Goal: Communication & Community: Answer question/provide support

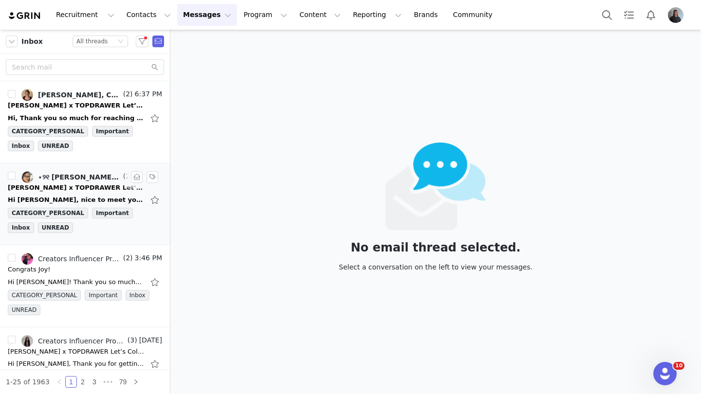
click at [97, 181] on link "⋆୨୧ [PERSON_NAME] ୨୧⋆, Creators Influencer Program (Grin)" at bounding box center [71, 177] width 100 height 12
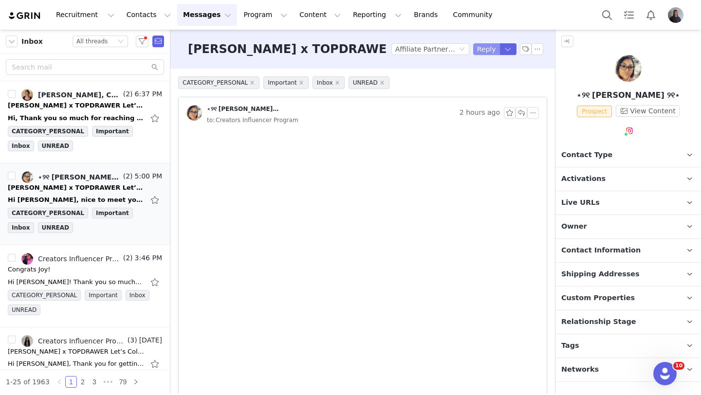
click at [488, 51] on button "Reply" at bounding box center [486, 49] width 27 height 12
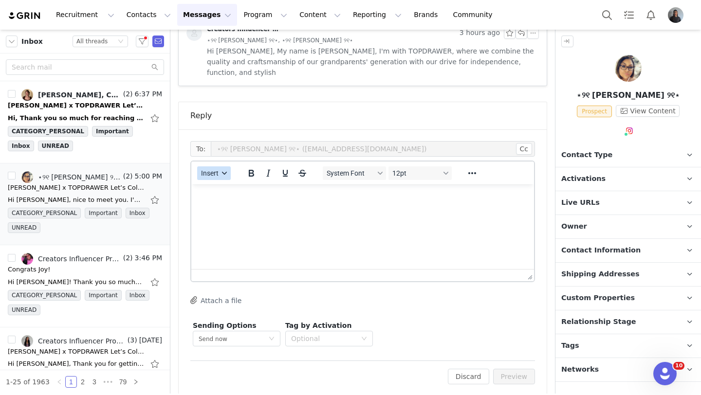
click at [219, 167] on button "Insert" at bounding box center [214, 174] width 34 height 14
click at [229, 181] on div "Insert Template" at bounding box center [250, 180] width 88 height 12
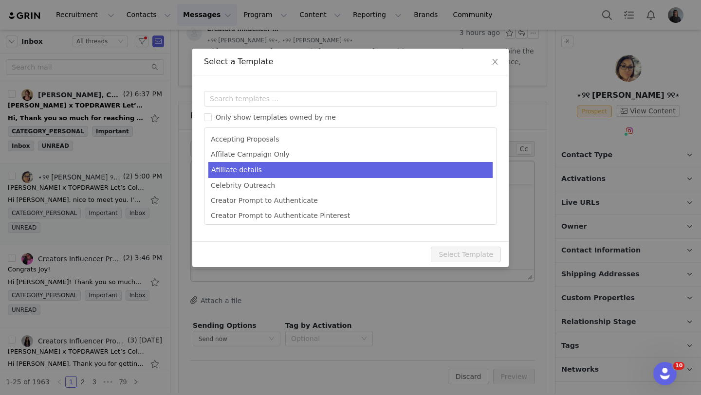
click at [254, 168] on li "Afilliate details" at bounding box center [350, 170] width 284 height 16
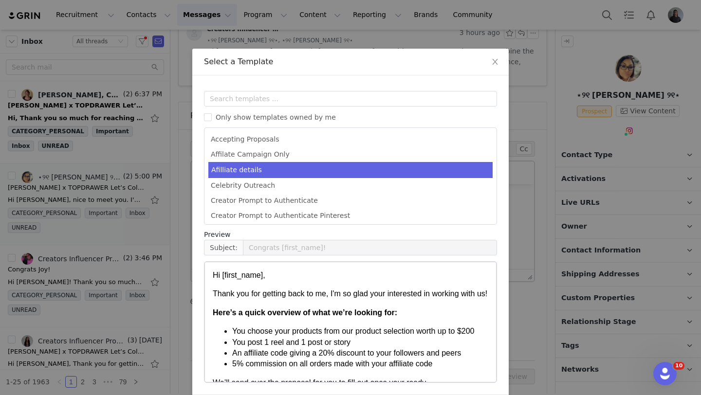
type input "[first_name] X Topdrawer"
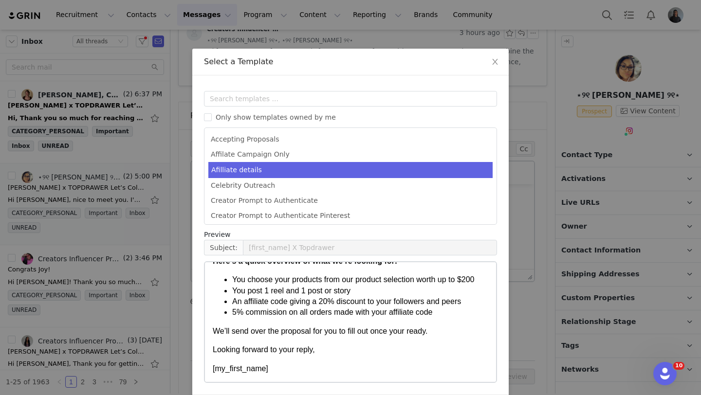
scroll to position [37, 0]
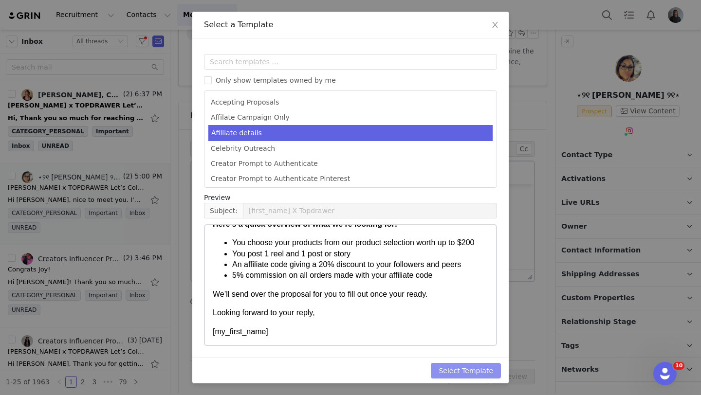
click at [459, 372] on button "Select Template" at bounding box center [466, 371] width 70 height 16
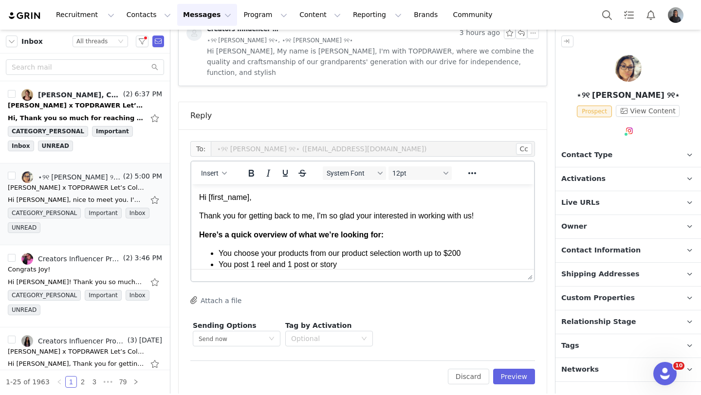
scroll to position [0, 0]
click at [250, 199] on p "Hi First Name ," at bounding box center [362, 197] width 327 height 11
click at [251, 199] on p "Hi First Name ," at bounding box center [362, 197] width 327 height 11
click at [509, 369] on button "Preview" at bounding box center [514, 377] width 42 height 16
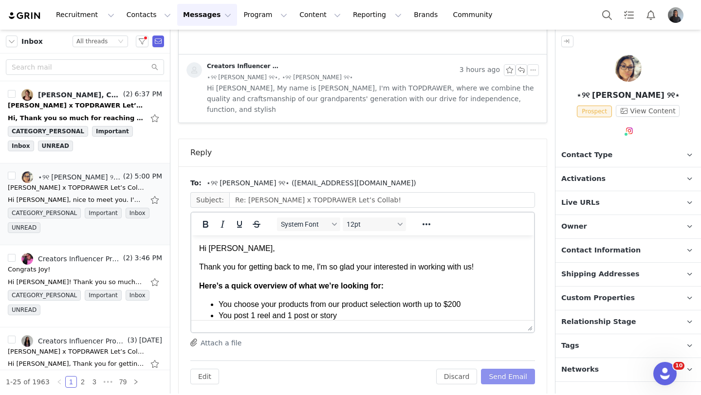
click at [515, 369] on button "Send Email" at bounding box center [508, 377] width 54 height 16
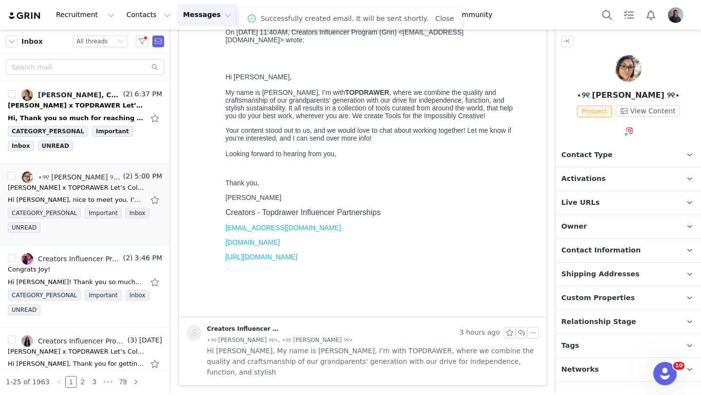
scroll to position [260, 0]
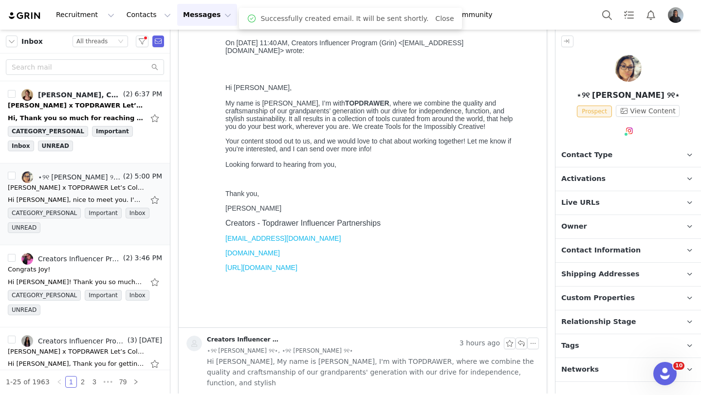
click at [589, 326] on span "Relationship Stage" at bounding box center [599, 322] width 75 height 11
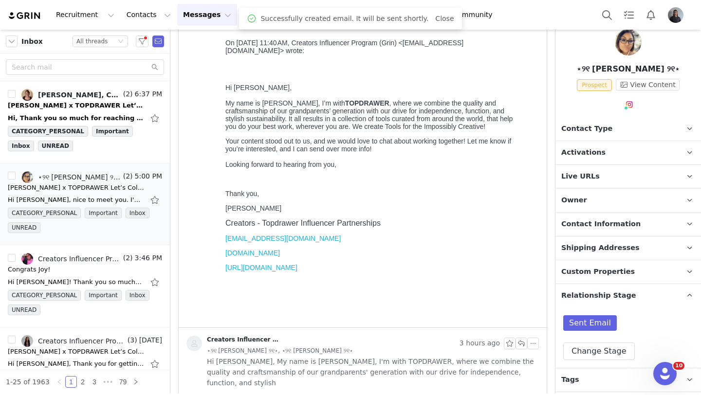
scroll to position [32, 0]
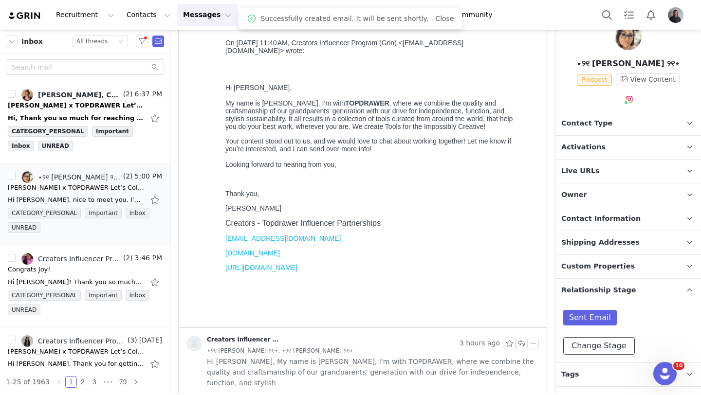
click at [589, 348] on button "Change Stage" at bounding box center [600, 347] width 72 height 18
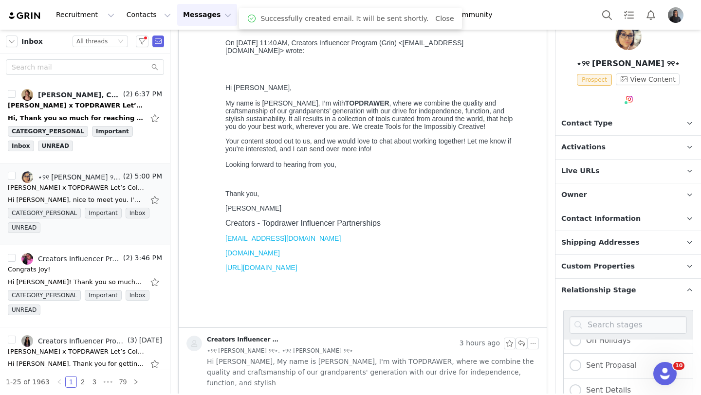
scroll to position [45, 0]
click at [583, 378] on span "Sent Details" at bounding box center [607, 381] width 50 height 9
click at [582, 378] on input "Sent Details" at bounding box center [576, 382] width 12 height 13
radio input "true"
radio input "false"
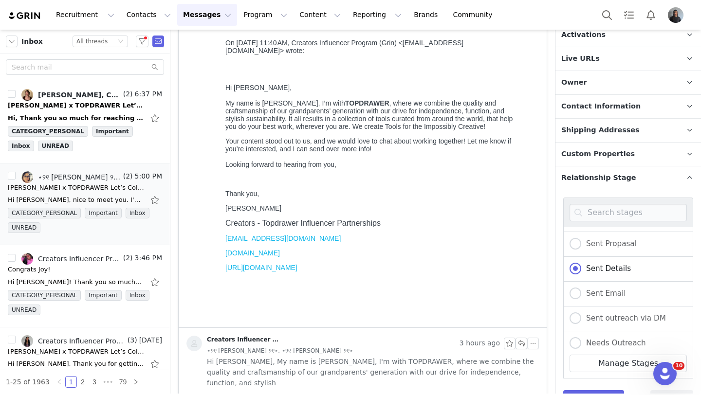
scroll to position [157, 0]
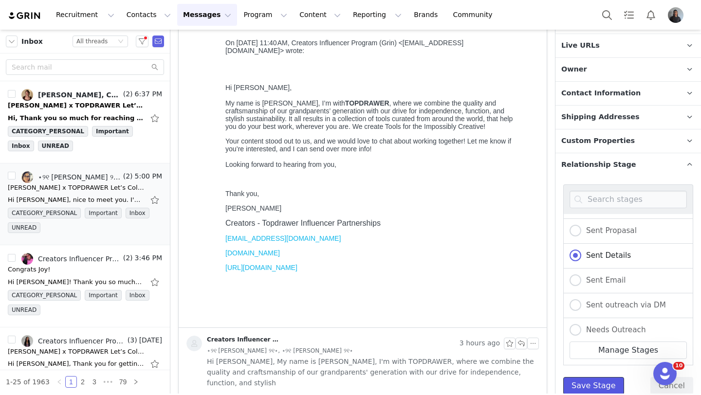
click at [583, 386] on button "Save Stage" at bounding box center [594, 386] width 61 height 18
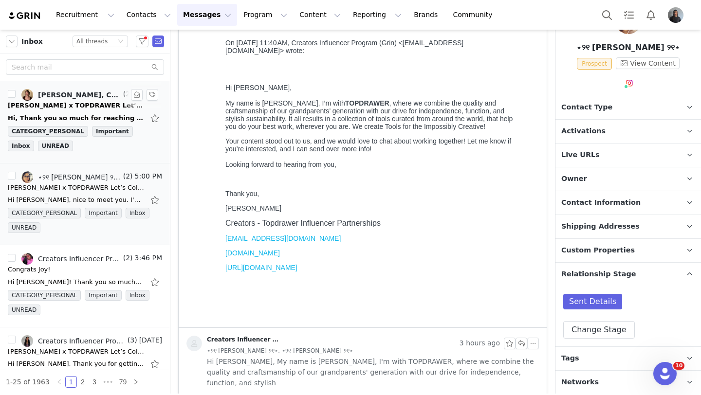
click at [119, 95] on div "[PERSON_NAME], Creators Influencer Program (Grin)" at bounding box center [79, 95] width 83 height 8
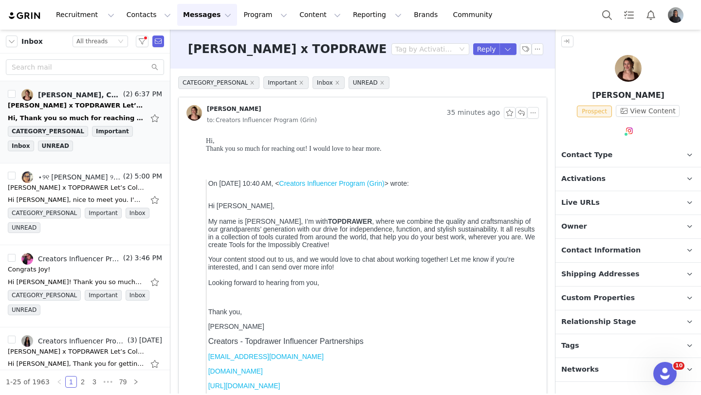
scroll to position [0, 0]
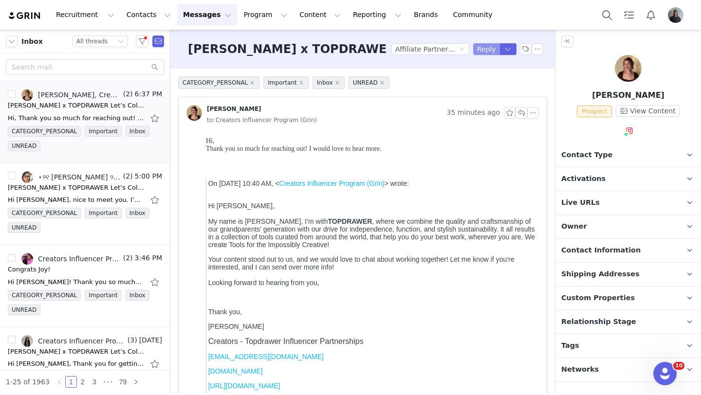
click at [486, 47] on button "Reply" at bounding box center [486, 49] width 27 height 12
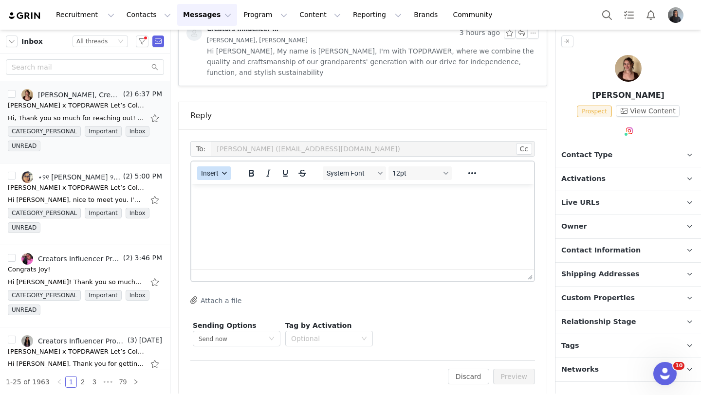
click at [221, 167] on button "Insert" at bounding box center [214, 174] width 34 height 14
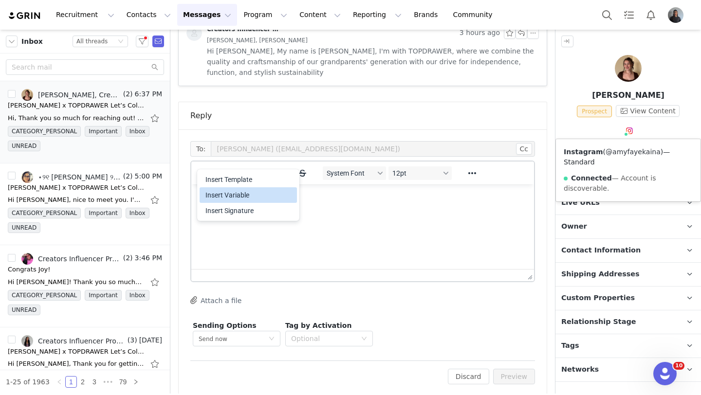
click at [624, 151] on link "@amyfayekaina" at bounding box center [633, 152] width 55 height 8
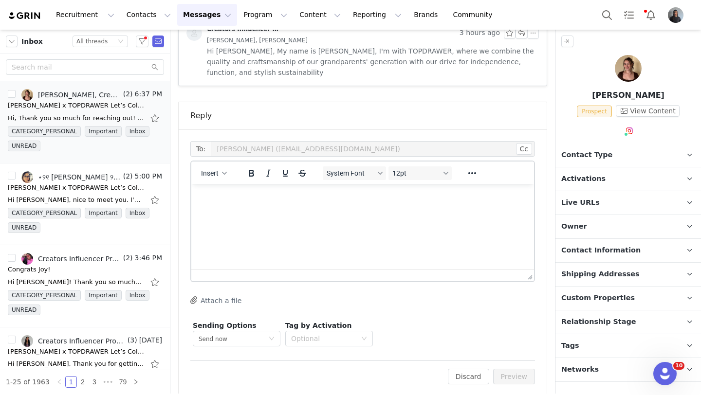
click at [229, 192] on p "Rich Text Area. Press ALT-0 for help." at bounding box center [362, 197] width 327 height 11
click at [221, 171] on div "button" at bounding box center [225, 173] width 8 height 5
click at [228, 184] on div "Insert Template" at bounding box center [250, 180] width 88 height 12
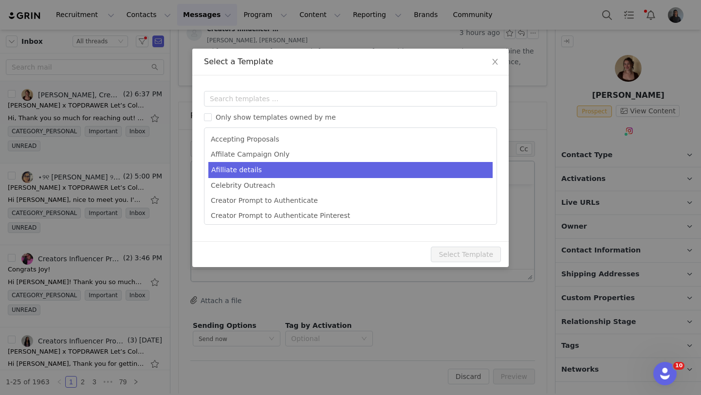
click at [262, 174] on li "Afilliate details" at bounding box center [350, 170] width 284 height 16
type input "[first_name] X Topdrawer"
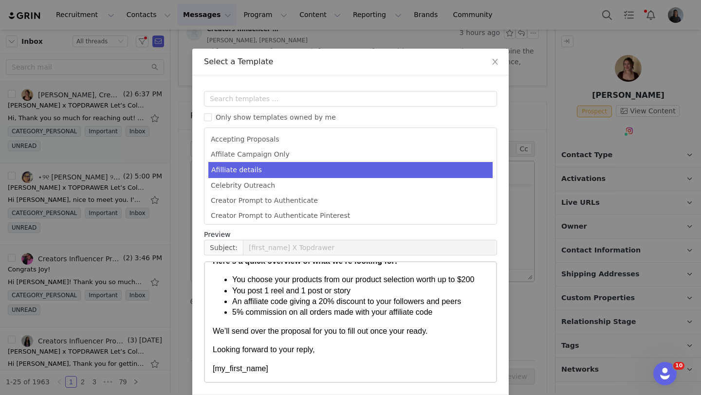
scroll to position [37, 0]
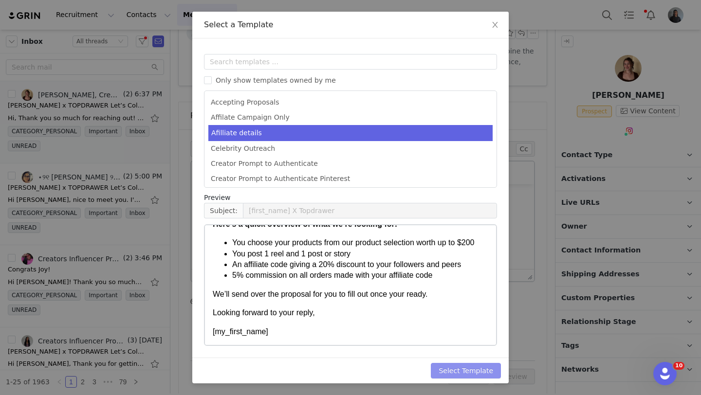
click at [462, 375] on button "Select Template" at bounding box center [466, 371] width 70 height 16
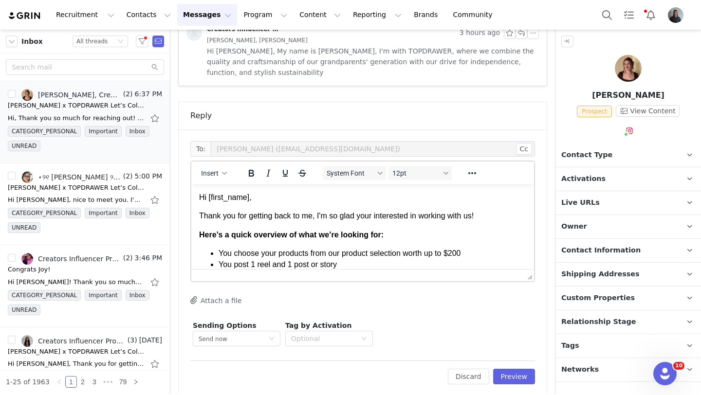
scroll to position [0, 0]
click at [484, 216] on p "Thank you for getting back to me, I'm so glad your interested in working with u…" at bounding box center [362, 216] width 327 height 11
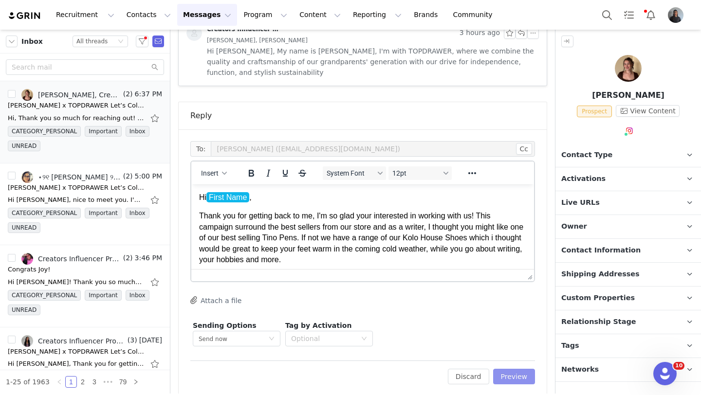
click at [512, 369] on button "Preview" at bounding box center [514, 377] width 42 height 16
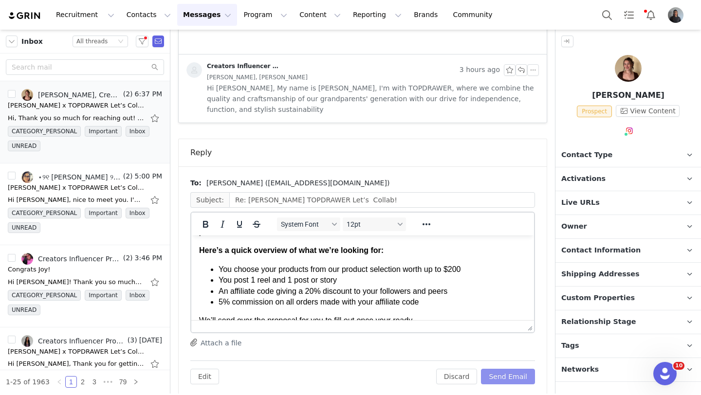
scroll to position [130, 0]
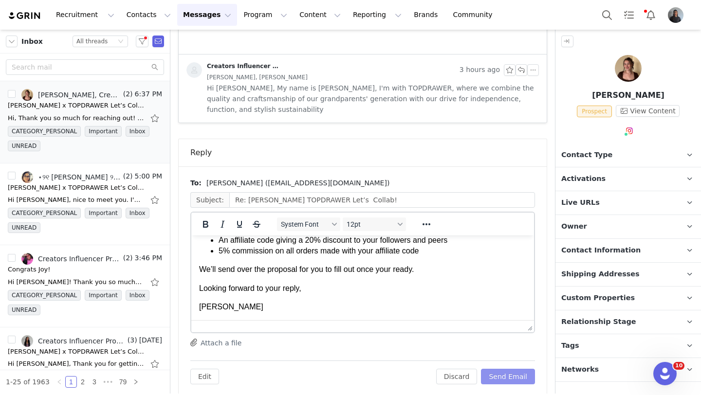
click at [520, 369] on button "Send Email" at bounding box center [508, 377] width 54 height 16
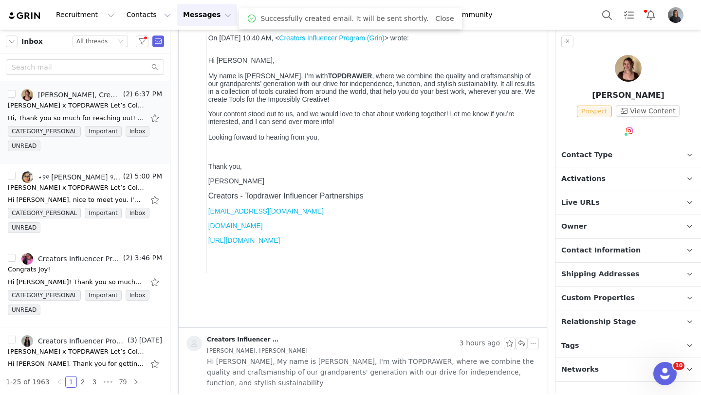
click at [583, 322] on span "Relationship Stage" at bounding box center [599, 322] width 75 height 11
click at [580, 370] on button "Change Stage" at bounding box center [600, 378] width 72 height 18
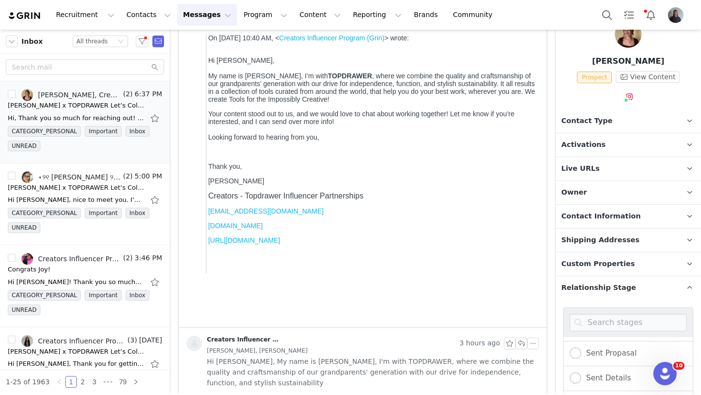
scroll to position [58, 0]
click at [577, 365] on span at bounding box center [576, 366] width 12 height 12
click at [577, 365] on input "Sent Details" at bounding box center [576, 366] width 12 height 13
radio input "true"
radio input "false"
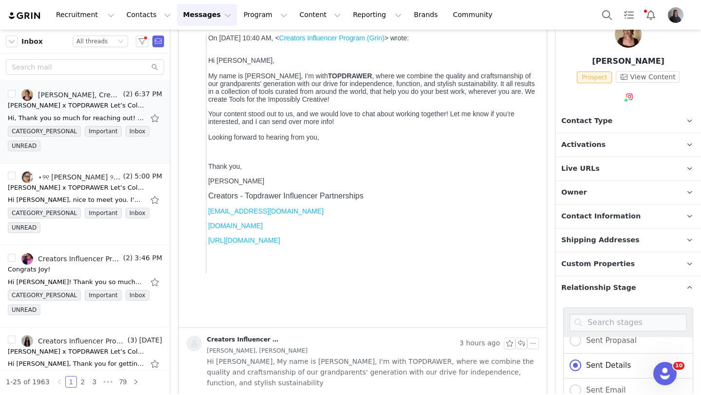
scroll to position [151, 0]
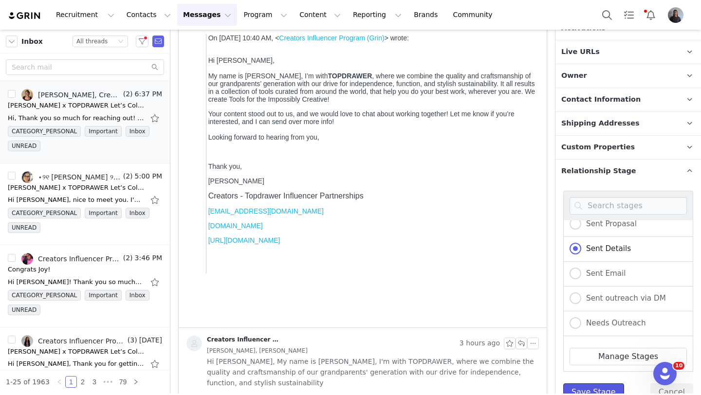
click at [586, 384] on button "Save Stage" at bounding box center [594, 393] width 61 height 18
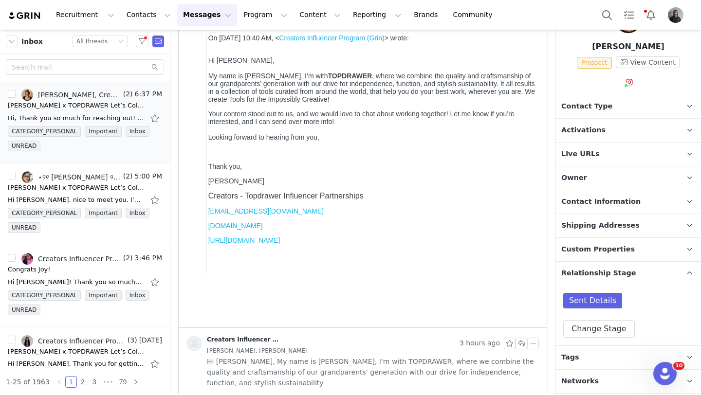
scroll to position [48, 0]
click at [86, 202] on div "Hi [PERSON_NAME], nice to meet you. I'd love to know more. Thanks! Sent from my…" at bounding box center [76, 200] width 136 height 10
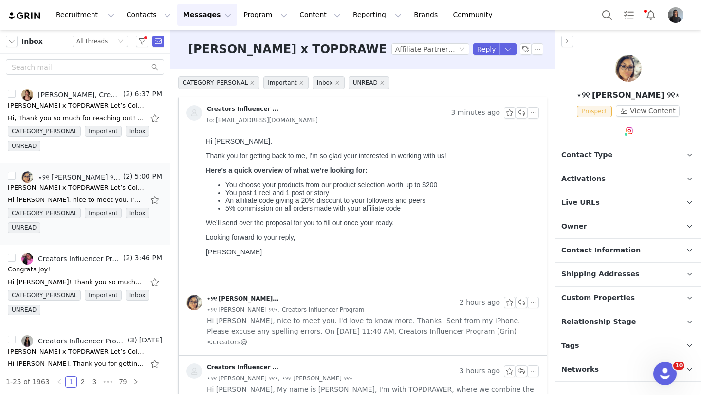
scroll to position [0, 0]
click at [603, 107] on span "Prospect" at bounding box center [594, 112] width 35 height 12
click at [625, 75] on img at bounding box center [628, 68] width 27 height 27
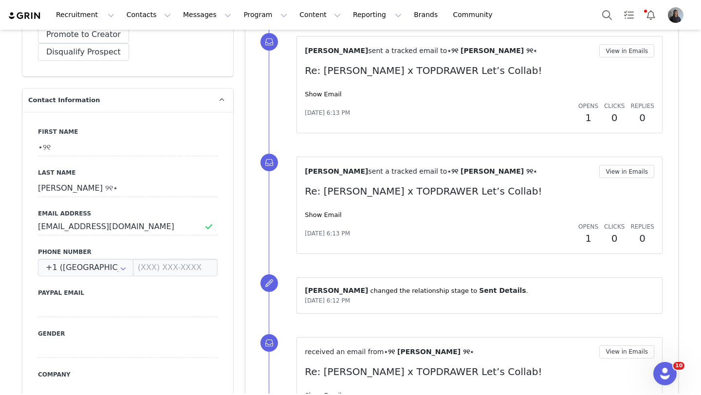
scroll to position [434, 0]
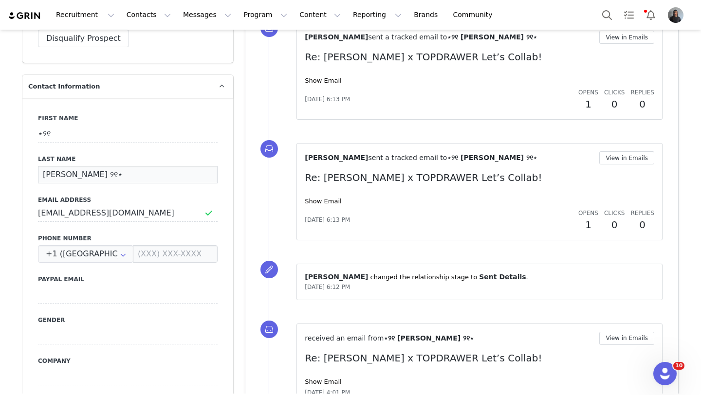
drag, startPoint x: 104, startPoint y: 154, endPoint x: 23, endPoint y: 152, distance: 80.9
click at [23, 152] on div "First Name ⋆୨୧ Last Name [PERSON_NAME] ୨୧⋆ Email Address [EMAIL_ADDRESS][DOMAIN…" at bounding box center [127, 276] width 211 height 356
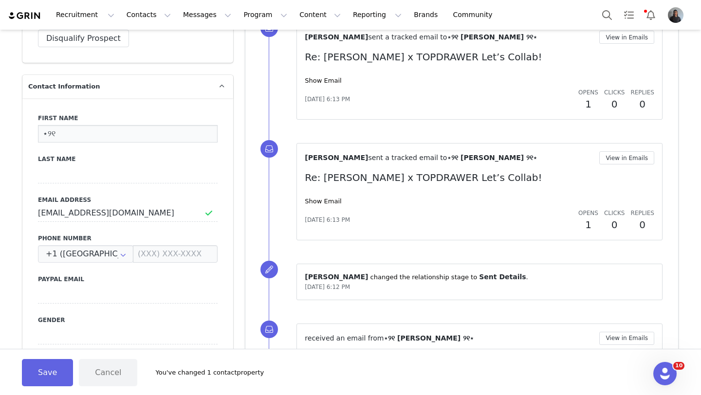
drag, startPoint x: 56, startPoint y: 112, endPoint x: 19, endPoint y: 110, distance: 36.6
type input "[PERSON_NAME]"
click at [42, 367] on button "Save" at bounding box center [47, 372] width 51 height 27
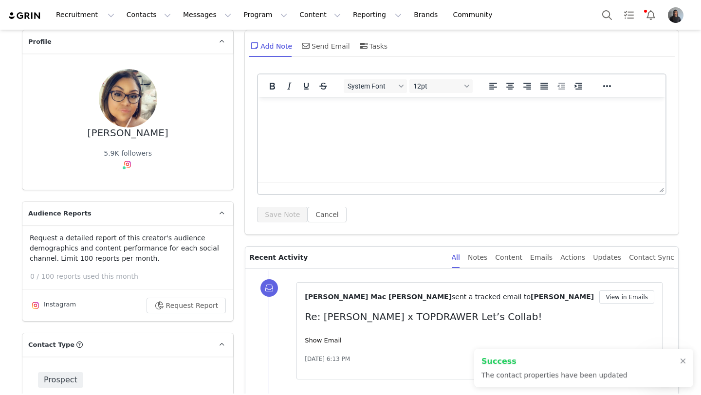
scroll to position [0, 0]
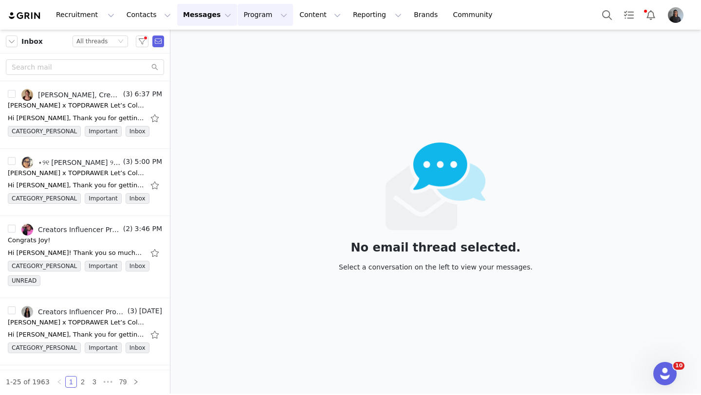
click at [241, 18] on button "Program Program" at bounding box center [266, 15] width 56 height 22
click at [151, 11] on button "Contacts Contacts" at bounding box center [149, 15] width 56 height 22
click at [153, 60] on p "Prospects" at bounding box center [138, 61] width 33 height 10
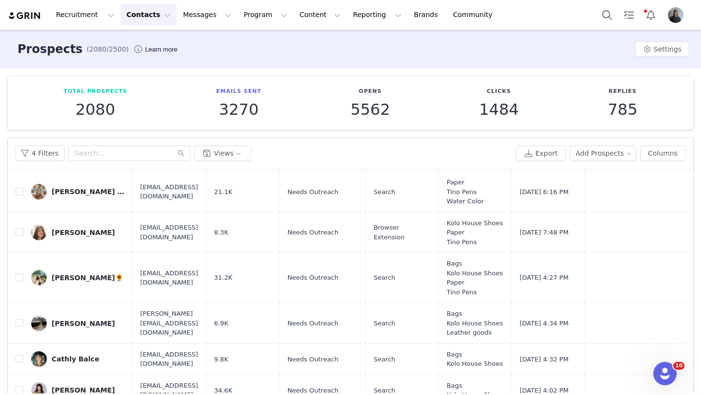
scroll to position [2623, 0]
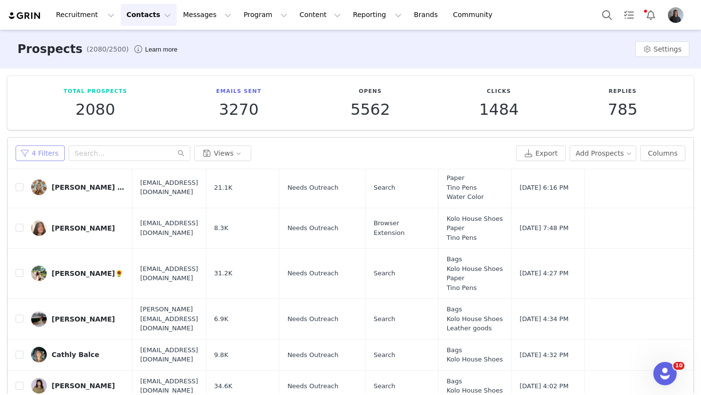
click at [50, 152] on button "4 Filters" at bounding box center [40, 154] width 49 height 16
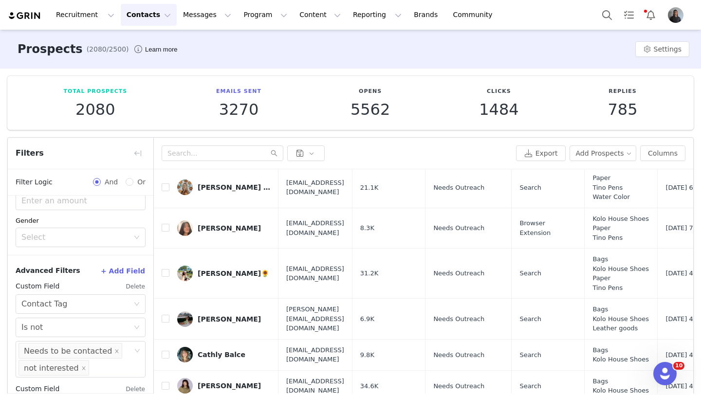
scroll to position [320, 0]
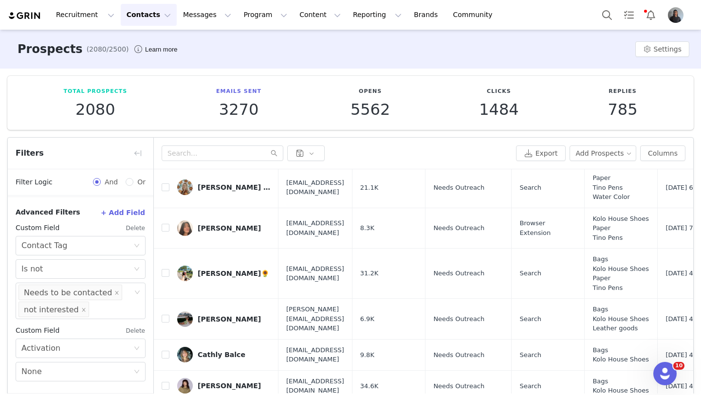
click at [135, 333] on button "Delete" at bounding box center [136, 331] width 20 height 16
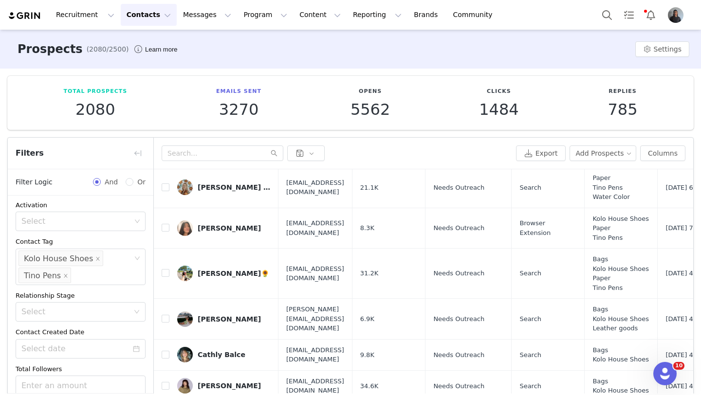
scroll to position [73, 0]
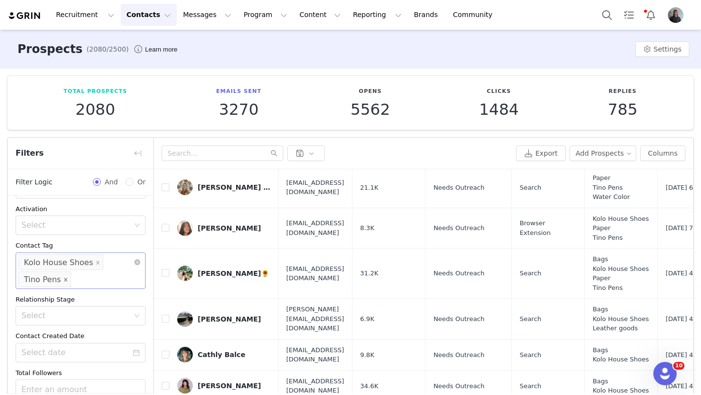
click at [64, 280] on icon "icon: close" at bounding box center [65, 279] width 5 height 5
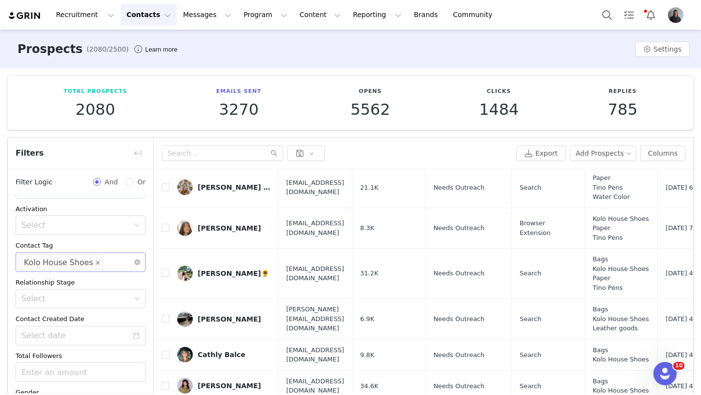
click at [95, 264] on icon "icon: close" at bounding box center [97, 262] width 5 height 5
click at [92, 264] on div "Select" at bounding box center [76, 263] width 110 height 10
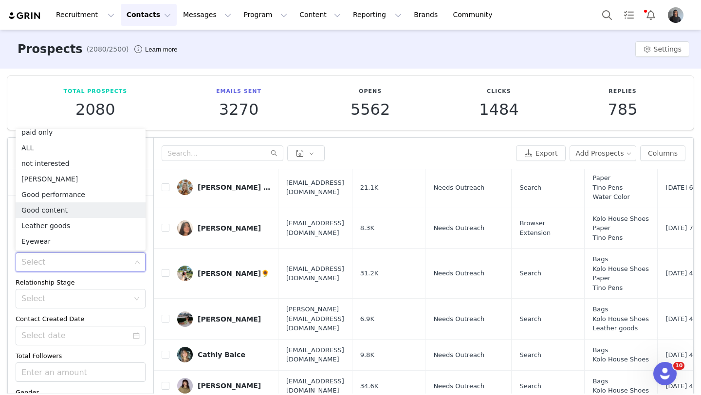
scroll to position [194, 0]
click at [63, 145] on li "ALL" at bounding box center [81, 148] width 130 height 16
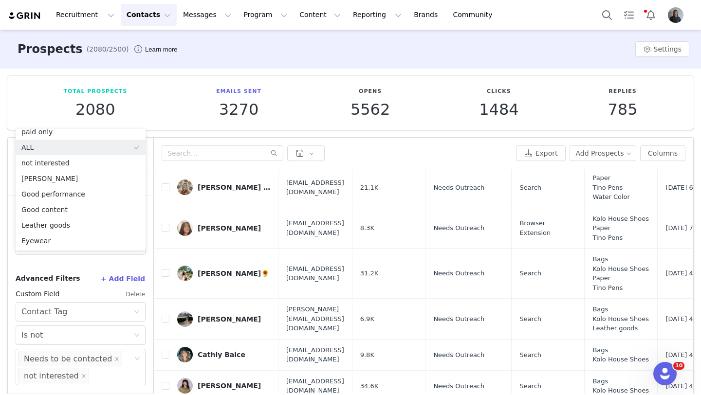
scroll to position [42, 0]
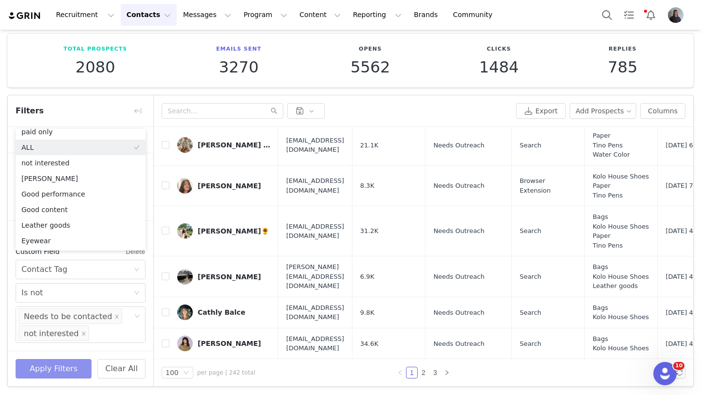
click at [54, 366] on button "Apply Filters" at bounding box center [54, 368] width 76 height 19
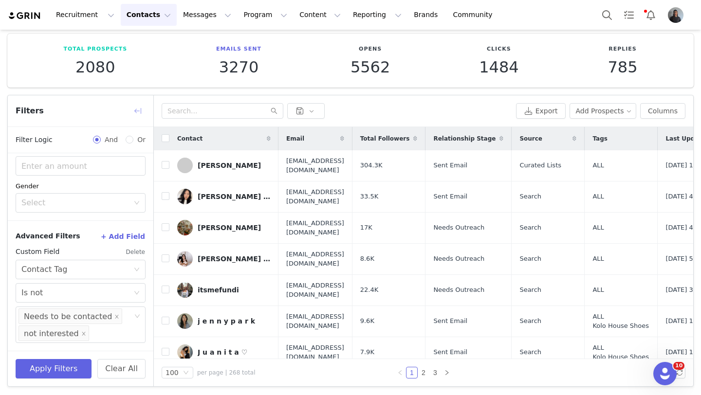
click at [139, 108] on button "button" at bounding box center [138, 111] width 16 height 16
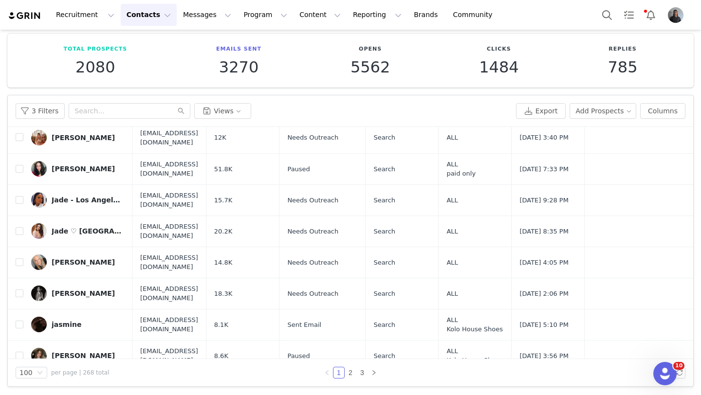
scroll to position [267, 0]
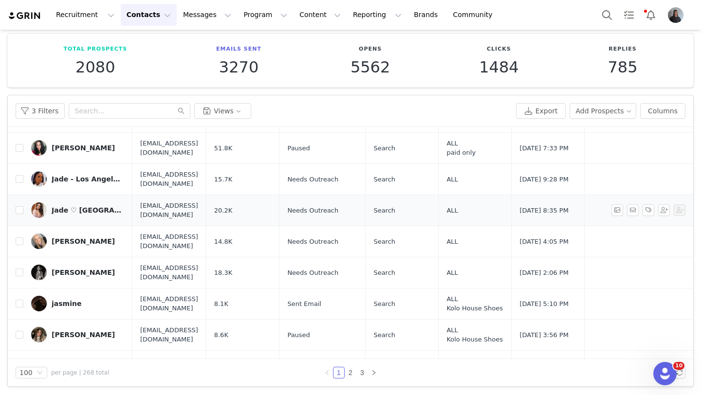
click at [94, 210] on div "Jade ♡ [GEOGRAPHIC_DATA]" at bounding box center [88, 211] width 73 height 8
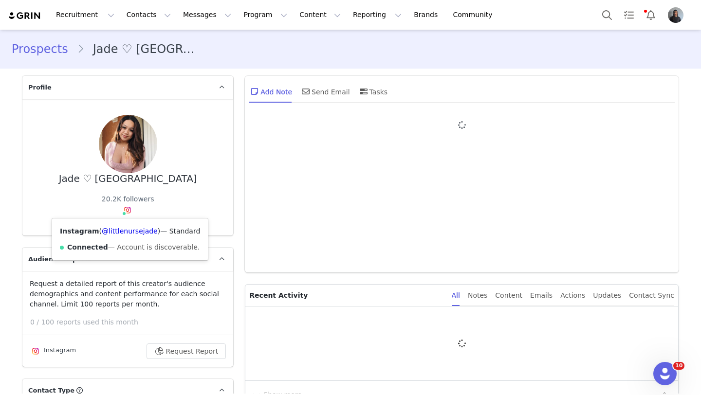
type input "+1 ([GEOGRAPHIC_DATA])"
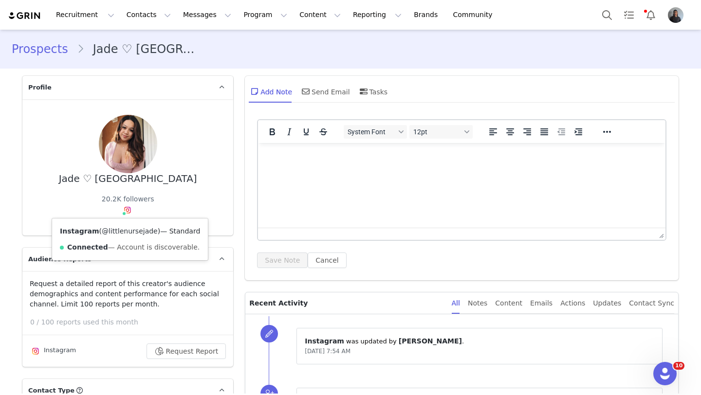
click at [125, 229] on link "@littlenursejade" at bounding box center [130, 231] width 56 height 8
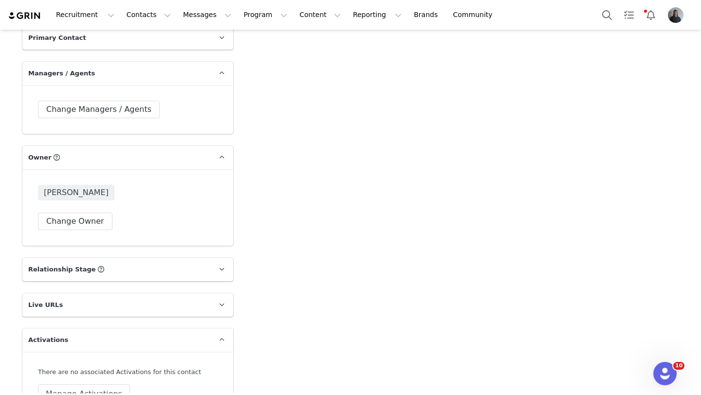
scroll to position [1534, 0]
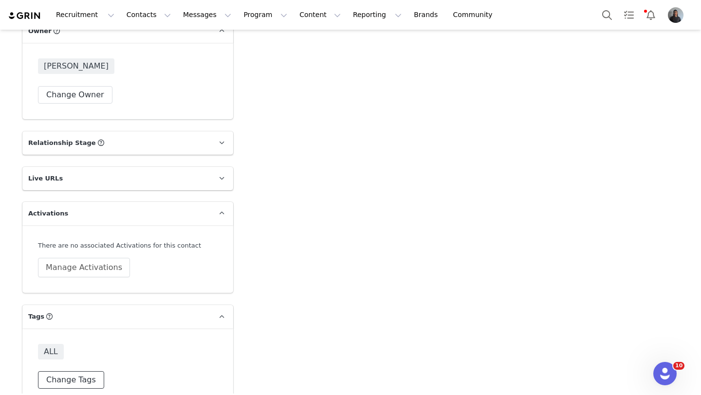
click at [66, 372] on button "Change Tags" at bounding box center [71, 381] width 66 height 18
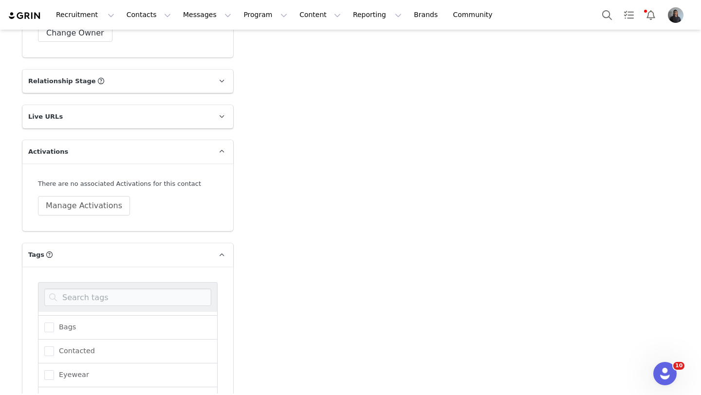
scroll to position [0, 0]
click at [52, 319] on span at bounding box center [49, 324] width 10 height 10
click at [54, 319] on input "ALL" at bounding box center [54, 319] width 0 height 0
click at [52, 367] on span at bounding box center [49, 372] width 10 height 10
click at [54, 367] on input "Bags" at bounding box center [54, 367] width 0 height 0
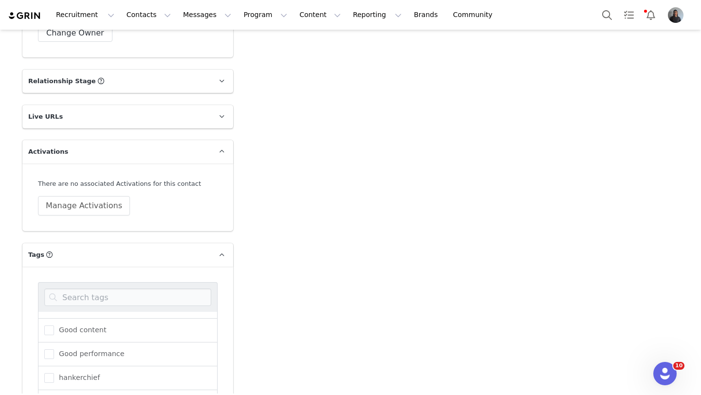
scroll to position [143, 0]
click at [52, 367] on span at bounding box center [49, 372] width 10 height 10
click at [54, 367] on input "Kolo House Shoes" at bounding box center [54, 367] width 0 height 0
click at [50, 373] on span at bounding box center [49, 378] width 10 height 10
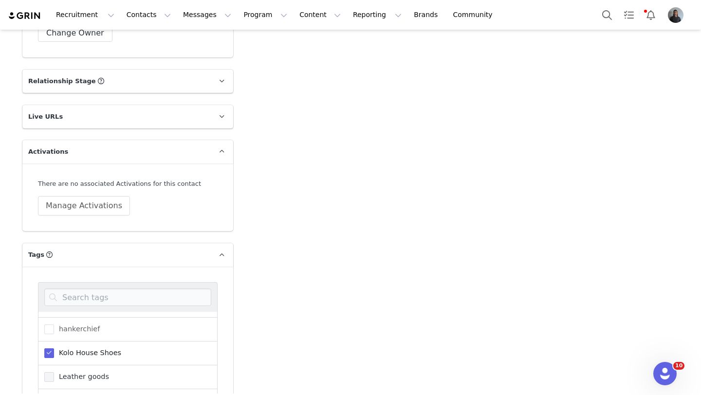
click at [54, 373] on input "Leather goods" at bounding box center [54, 373] width 0 height 0
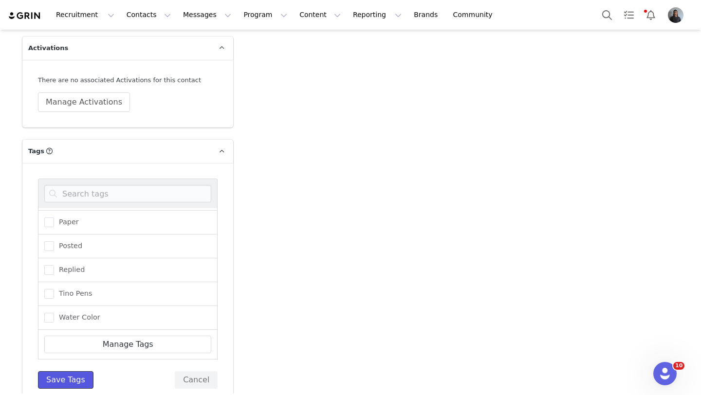
click at [60, 372] on button "Save Tags" at bounding box center [66, 381] width 56 height 18
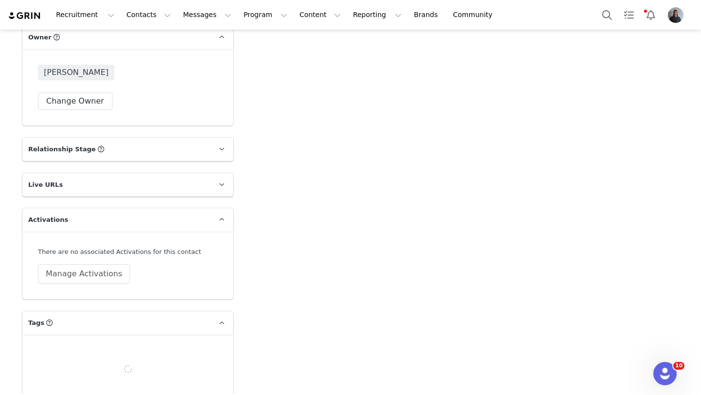
scroll to position [1534, 0]
